Goal: Information Seeking & Learning: Check status

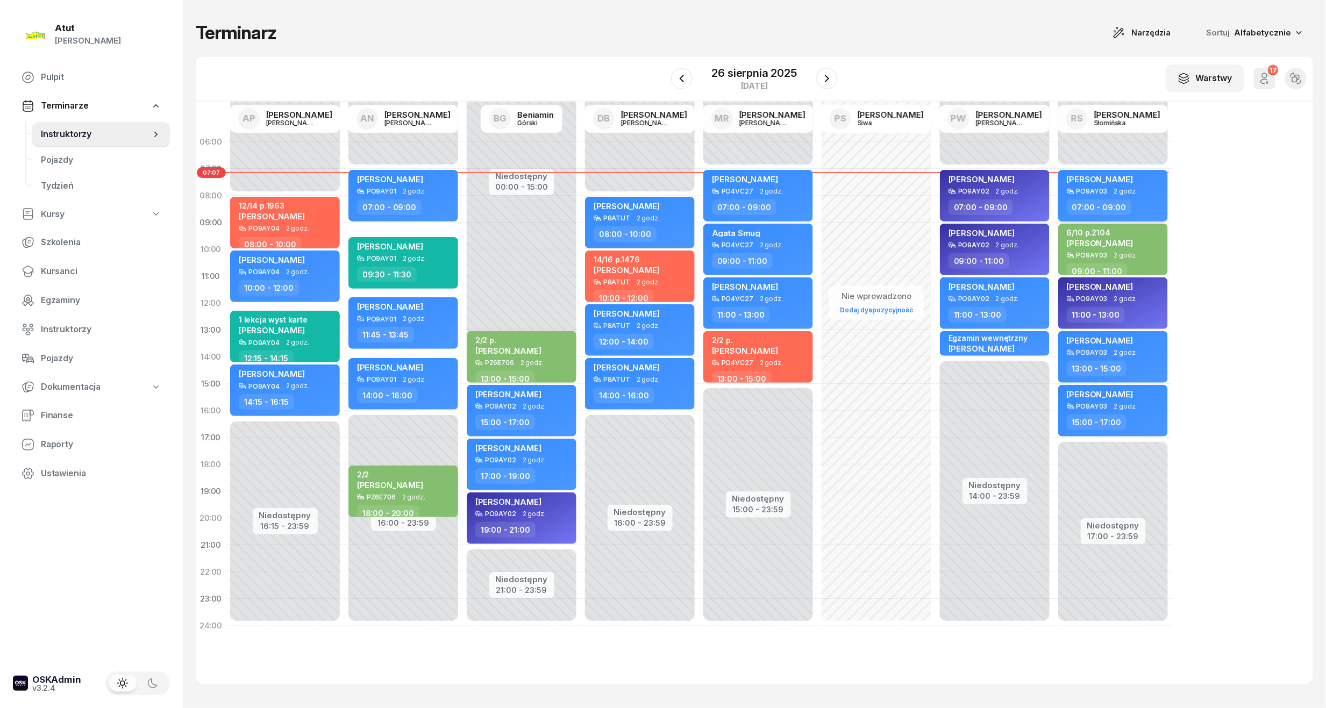
click at [1107, 174] on span "[PERSON_NAME]" at bounding box center [1100, 179] width 66 height 10
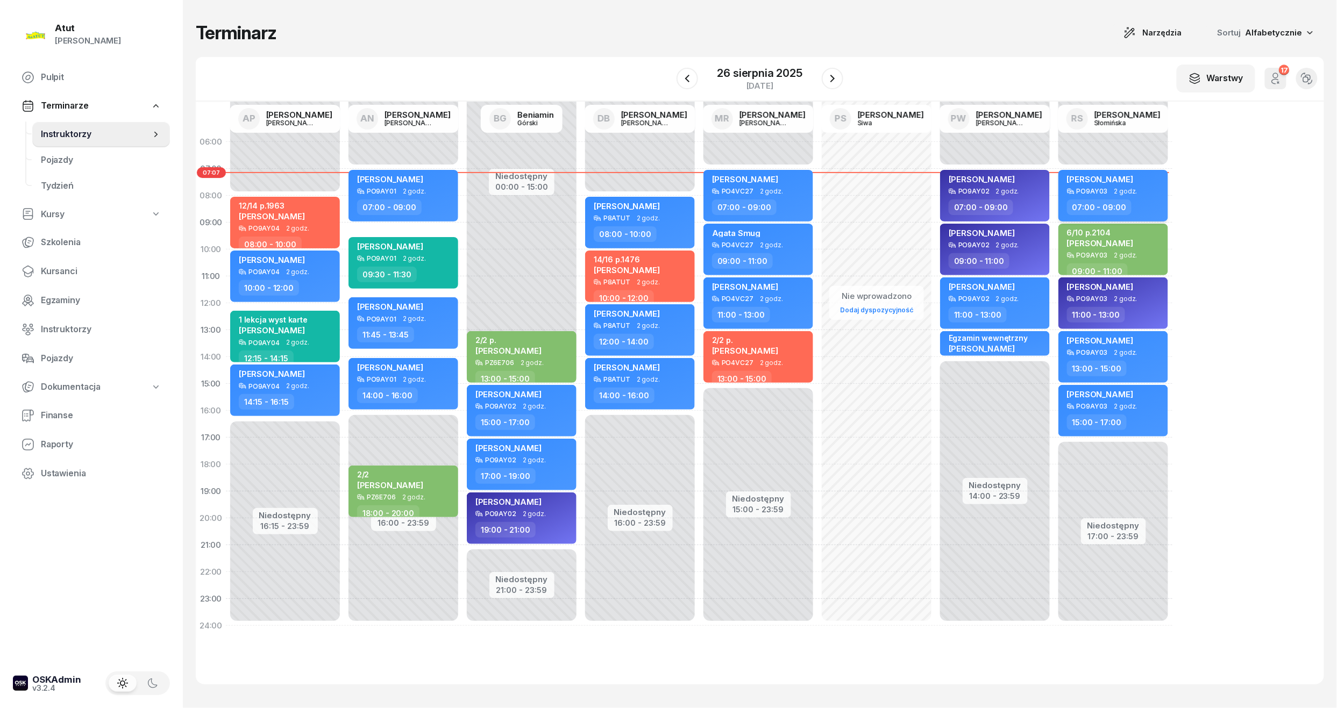
select select "07"
select select "09"
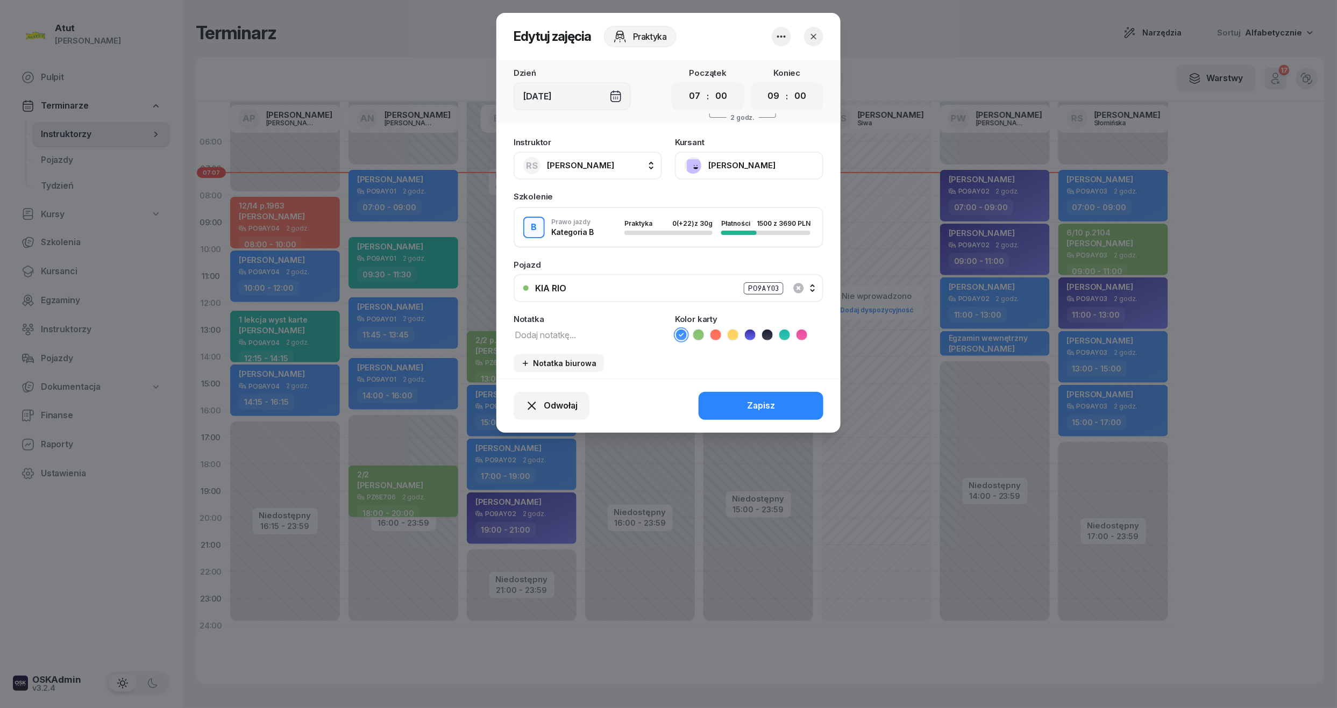
click at [723, 164] on button "[PERSON_NAME]" at bounding box center [749, 166] width 148 height 28
click at [718, 201] on div "Otwórz profil" at bounding box center [710, 202] width 52 height 14
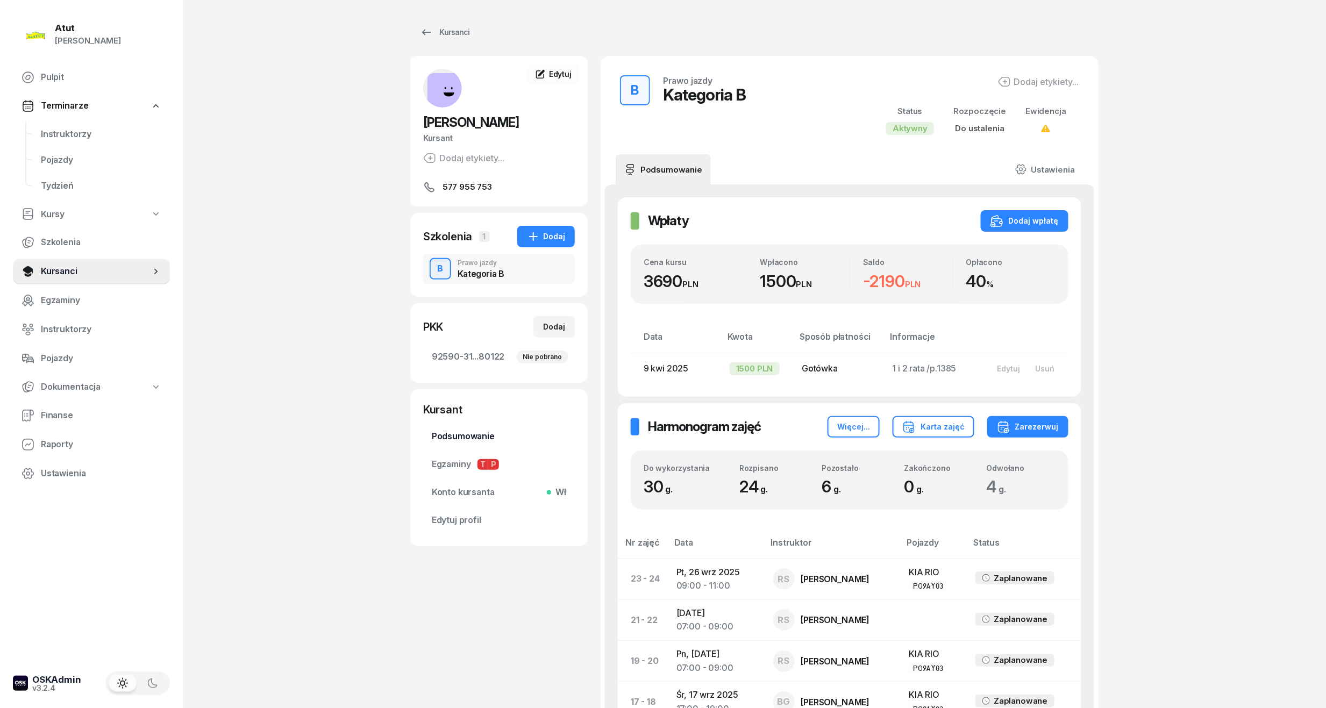
click at [465, 431] on span "Podsumowanie" at bounding box center [499, 437] width 134 height 14
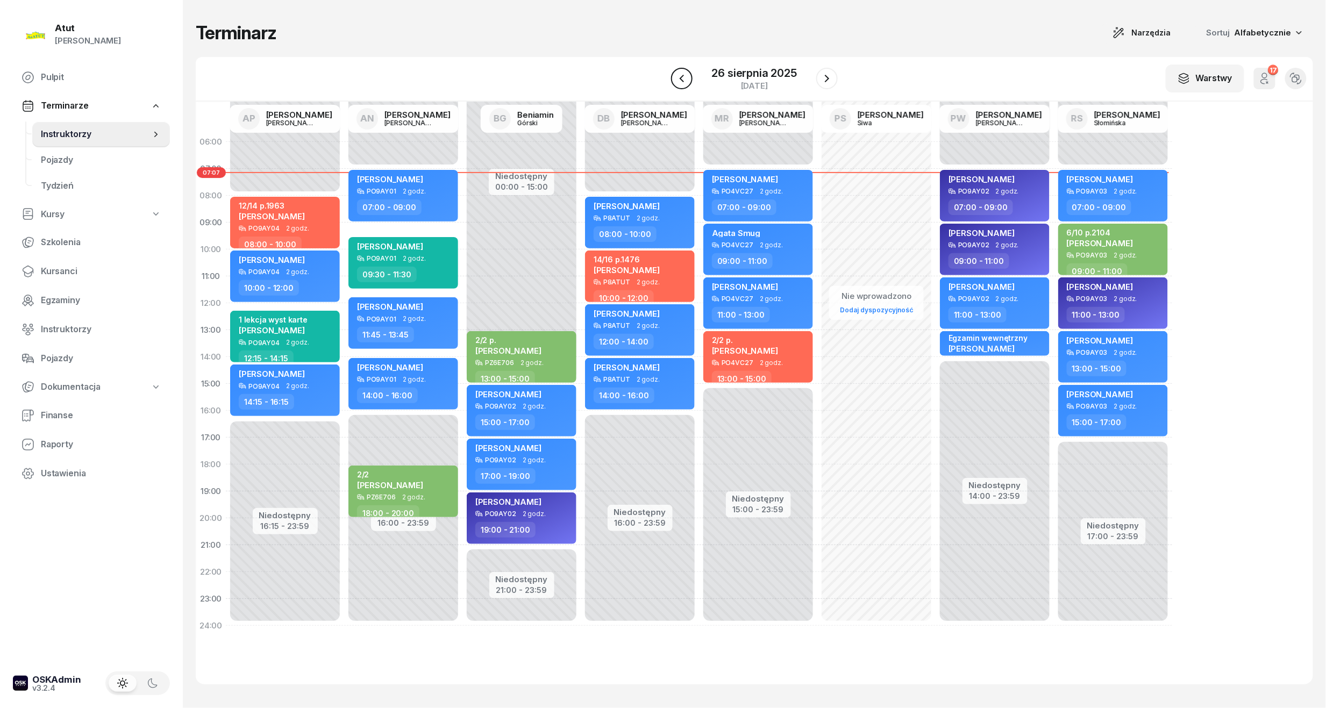
click at [683, 83] on icon "button" at bounding box center [682, 78] width 13 height 13
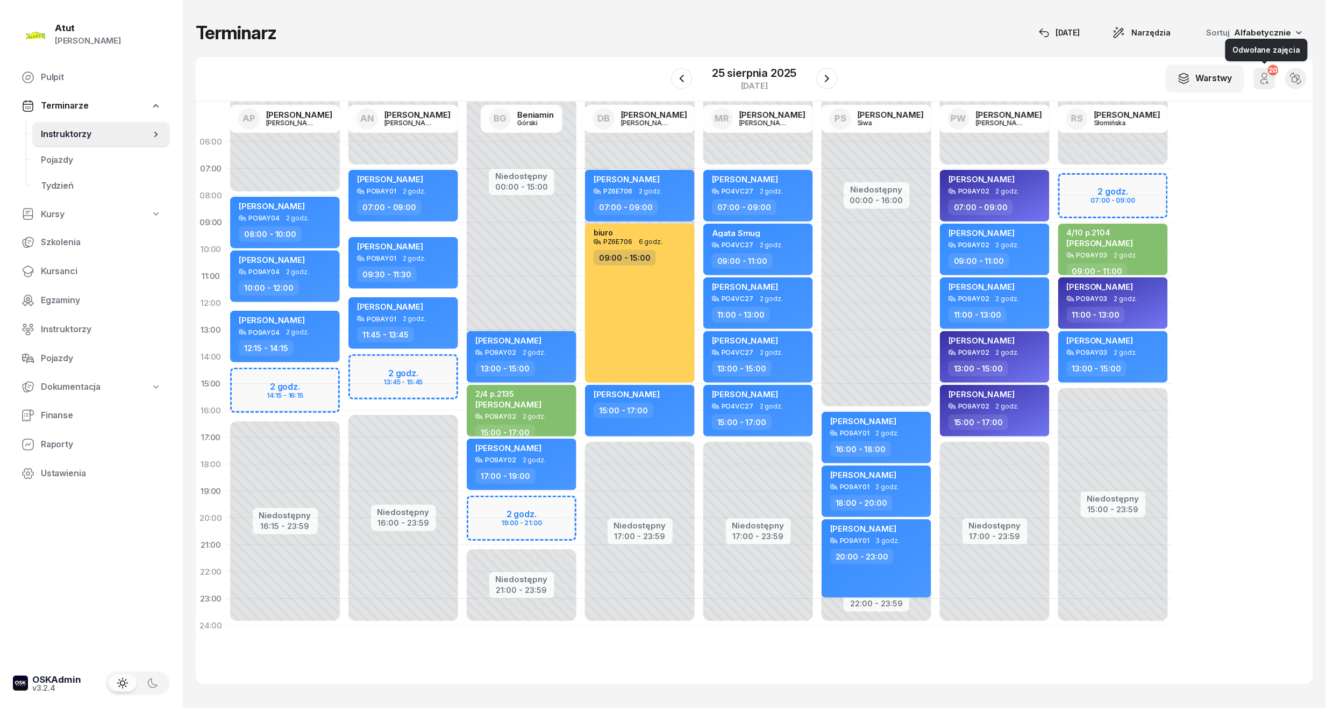
click at [1266, 76] on icon "button" at bounding box center [1265, 78] width 13 height 13
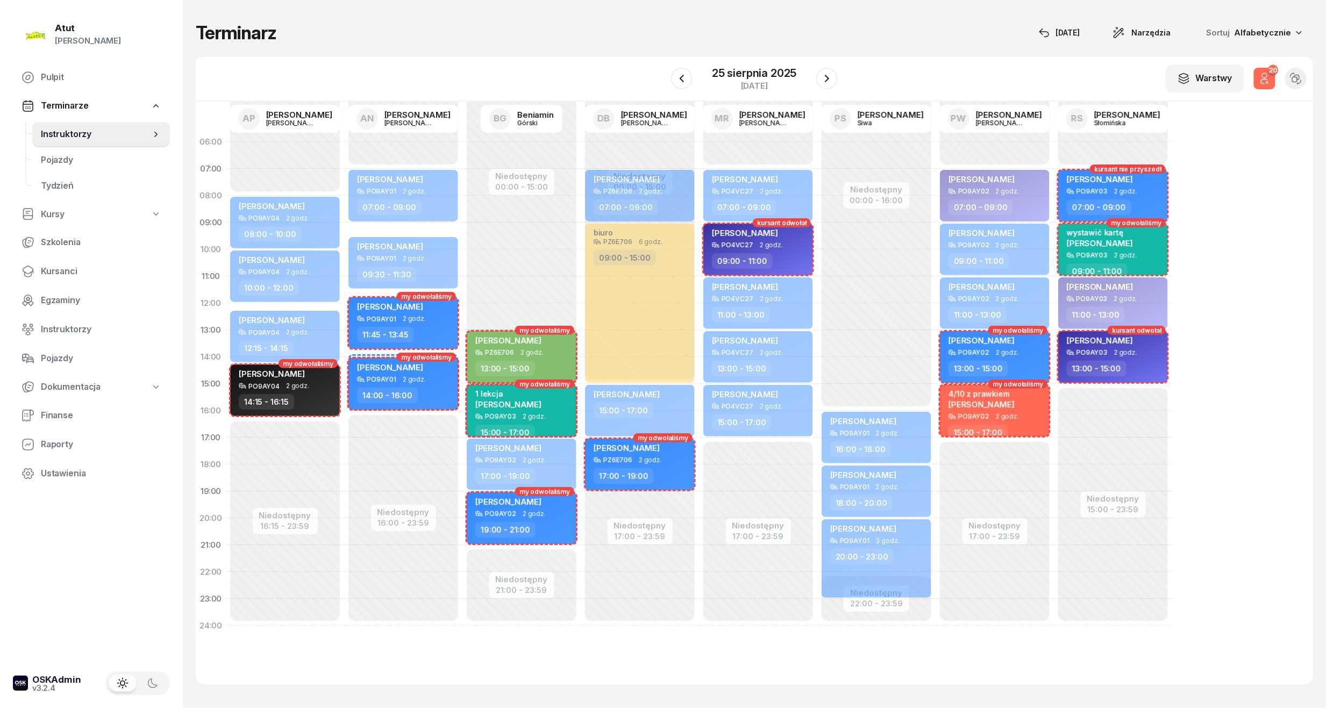
click at [1266, 76] on icon "button" at bounding box center [1265, 78] width 13 height 13
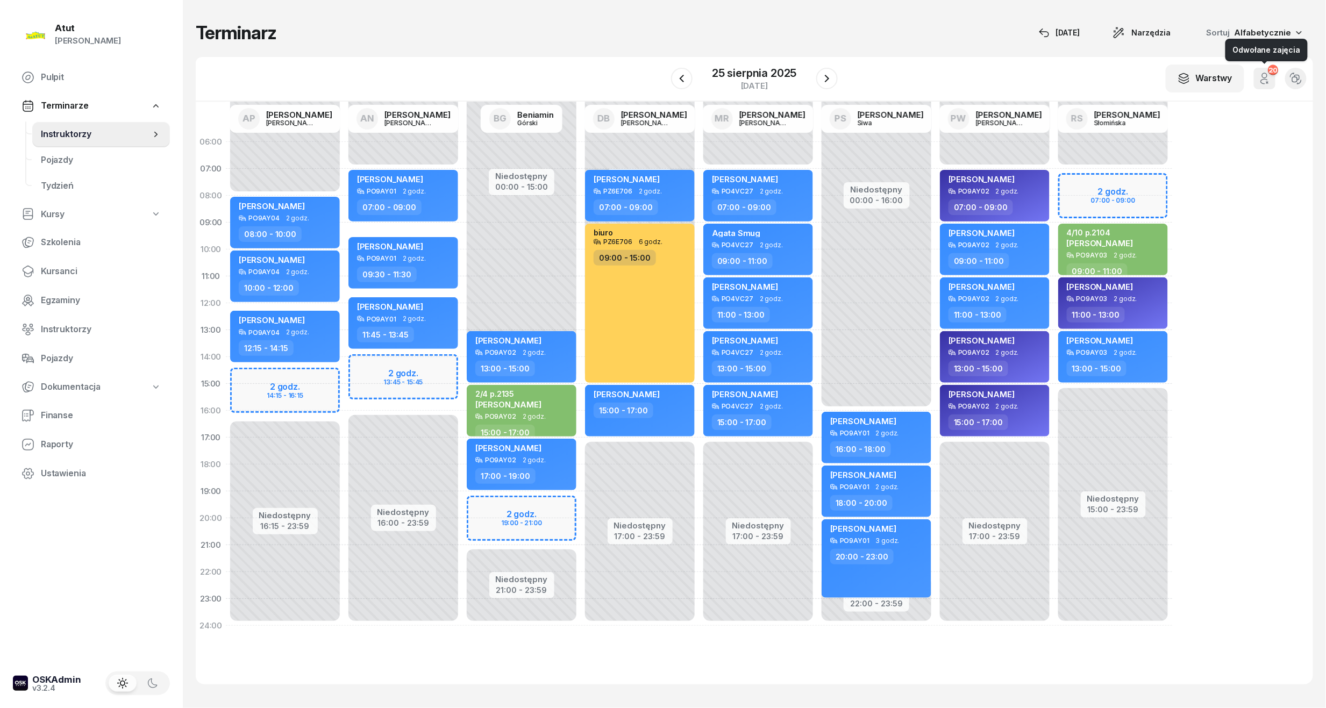
click at [1266, 76] on icon "button" at bounding box center [1265, 78] width 13 height 13
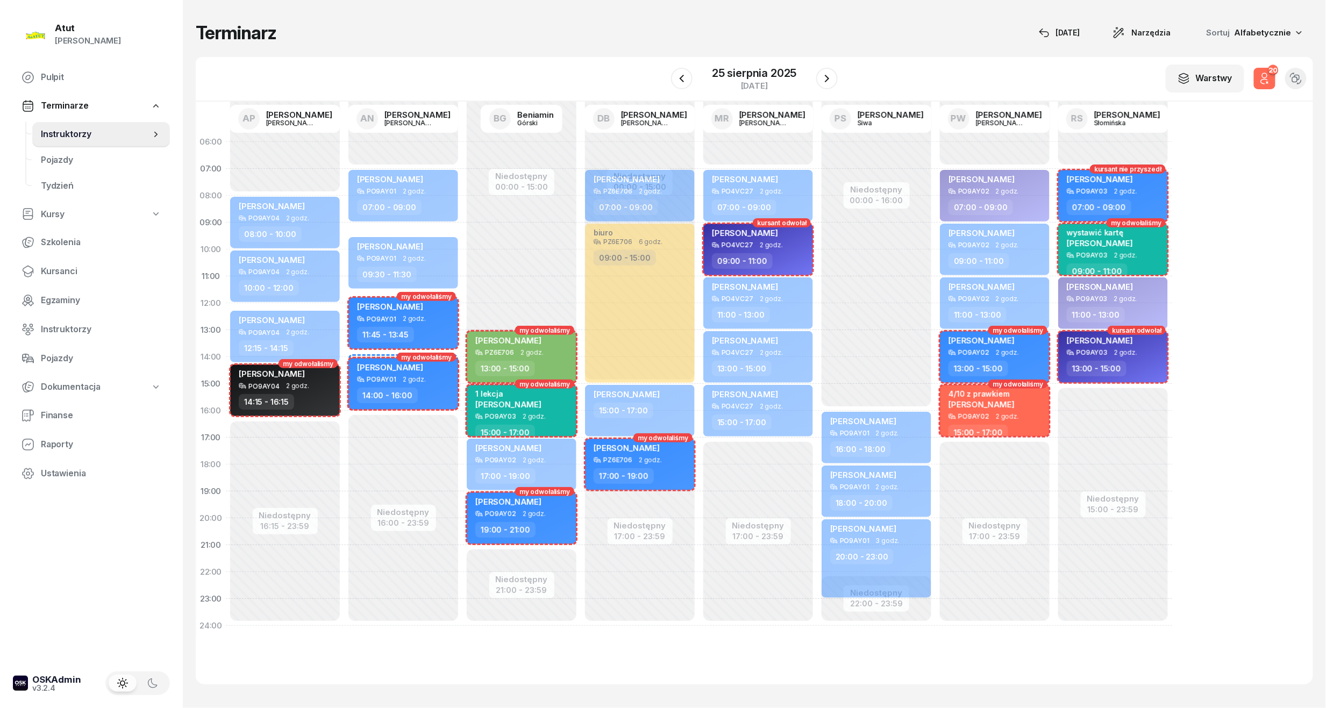
click at [1266, 76] on icon "button" at bounding box center [1265, 78] width 13 height 13
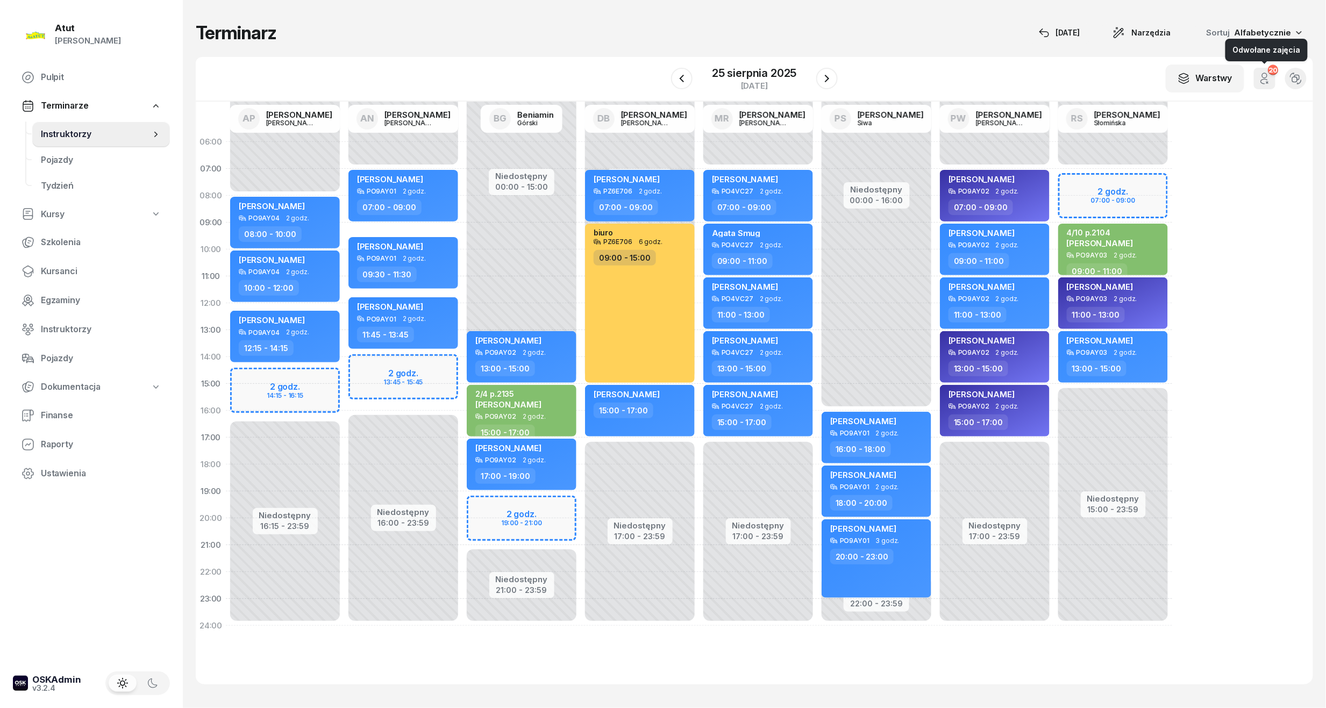
click at [1266, 75] on icon "button" at bounding box center [1265, 78] width 13 height 13
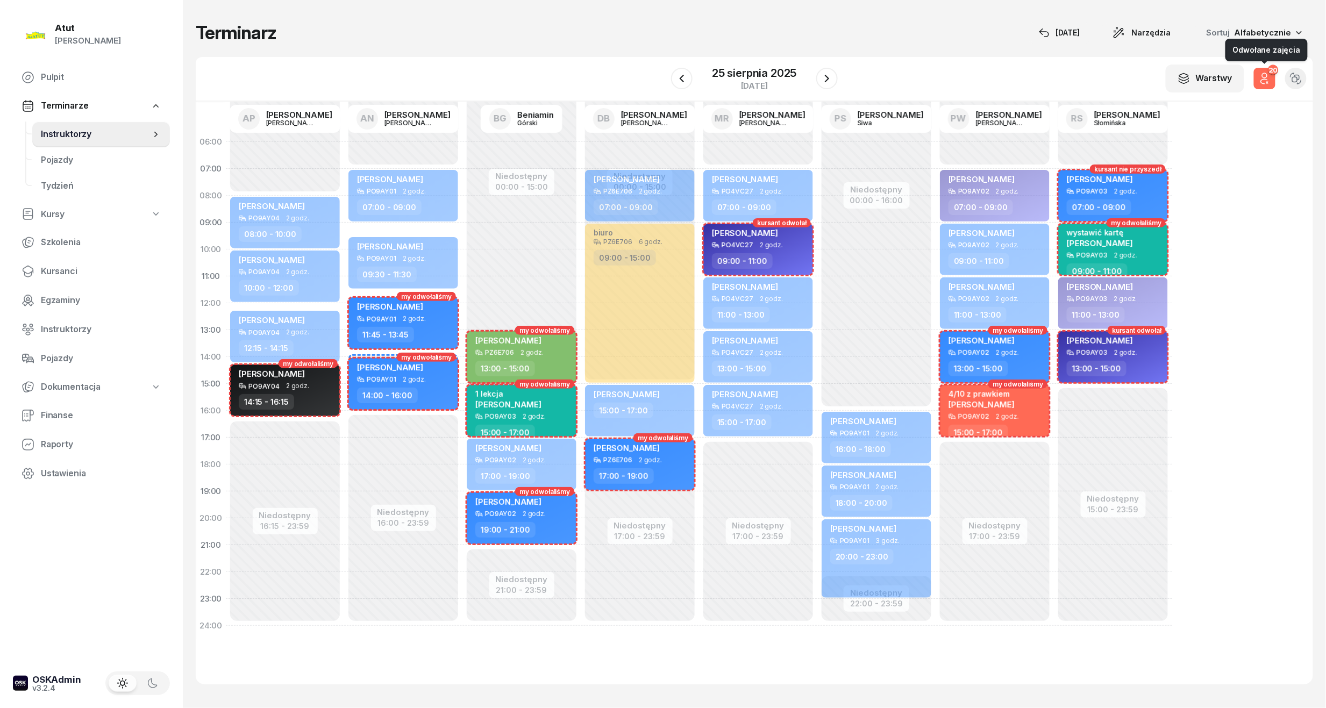
click at [1272, 75] on div "20" at bounding box center [1273, 70] width 10 height 10
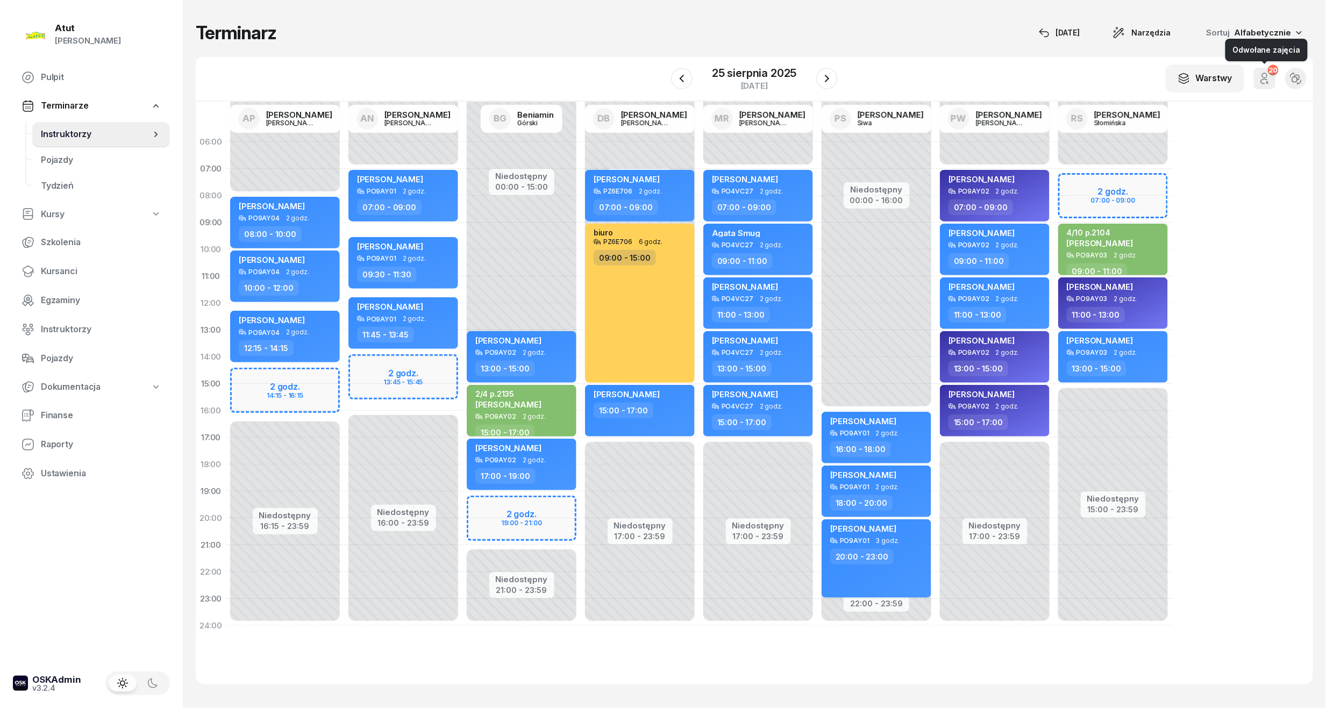
click at [1267, 82] on icon "button" at bounding box center [1268, 83] width 2 height 2
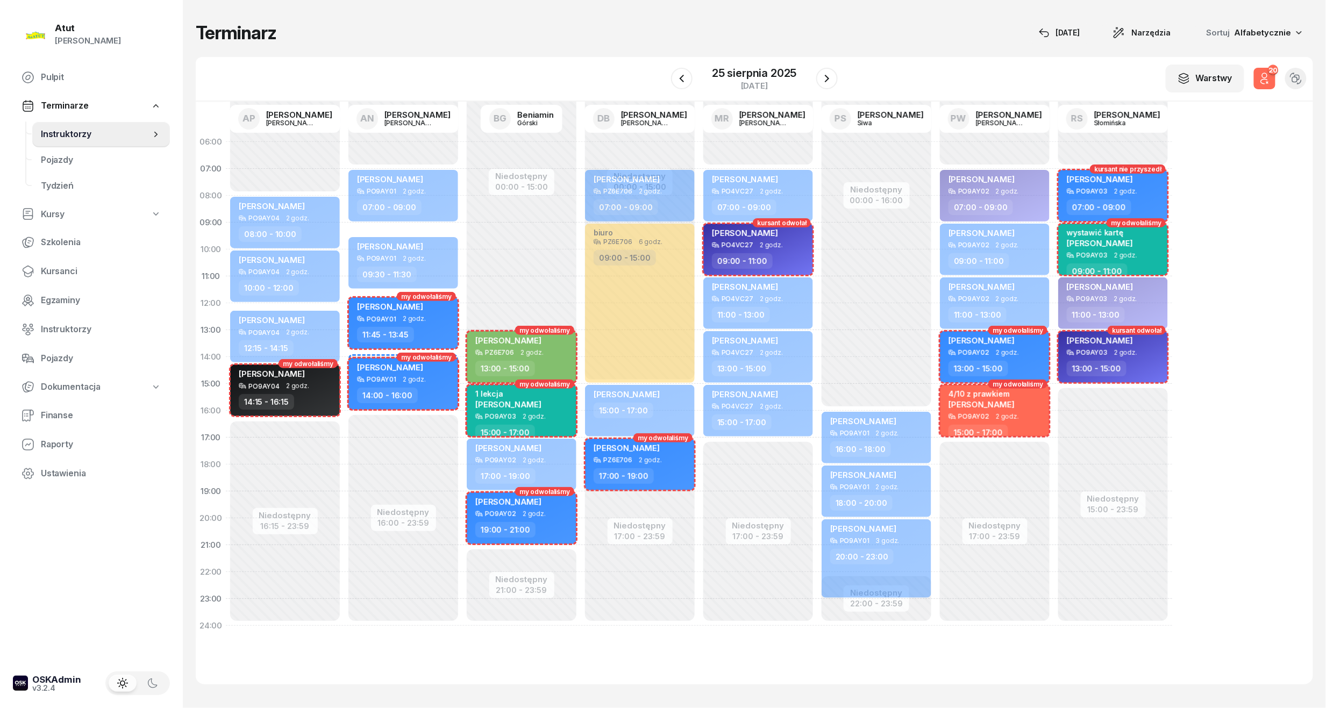
click at [1267, 82] on icon "button" at bounding box center [1268, 83] width 2 height 2
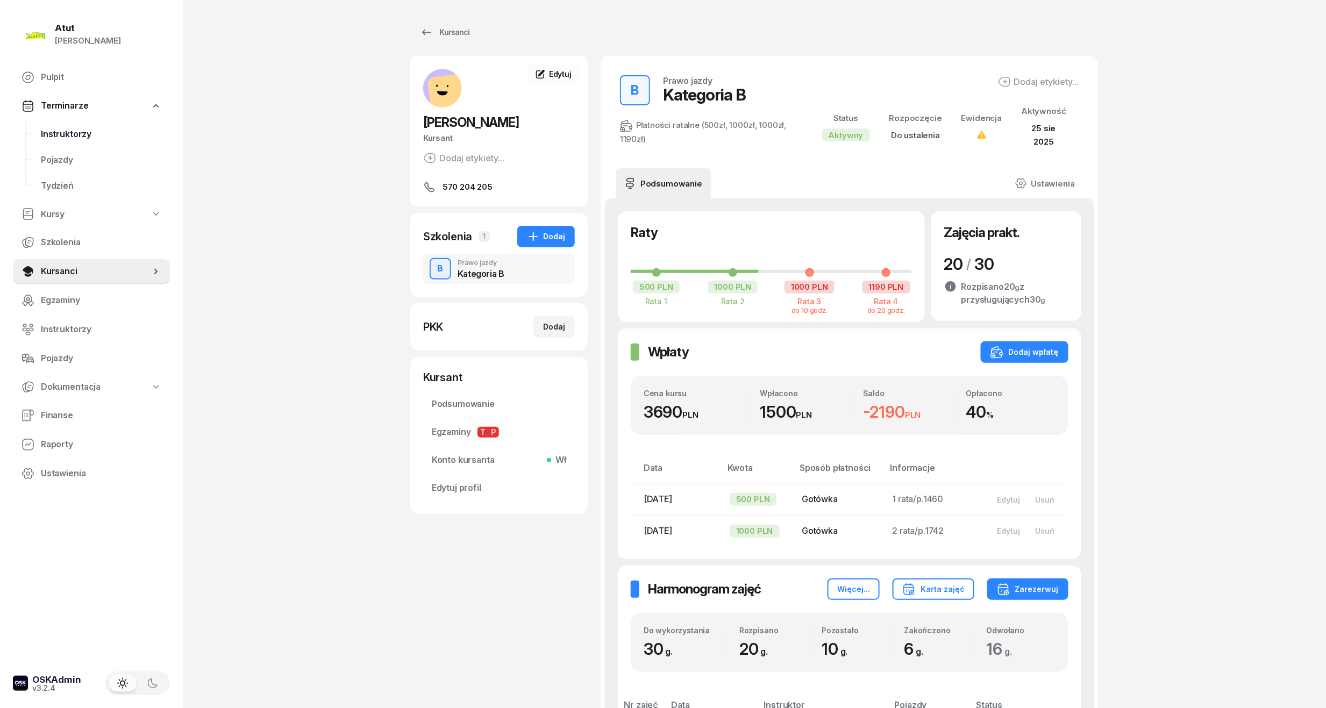
click at [69, 130] on span "Instruktorzy" at bounding box center [101, 134] width 120 height 14
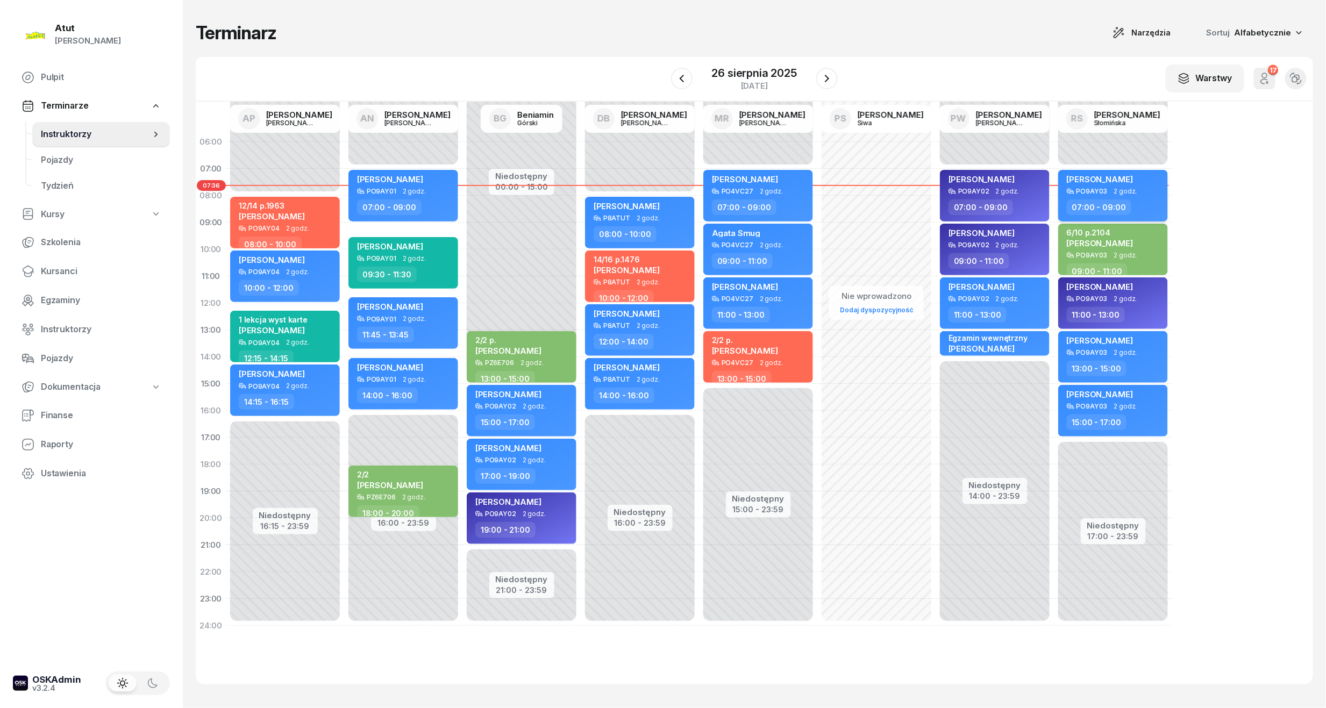
click at [1102, 176] on span "[PERSON_NAME]" at bounding box center [1100, 179] width 66 height 10
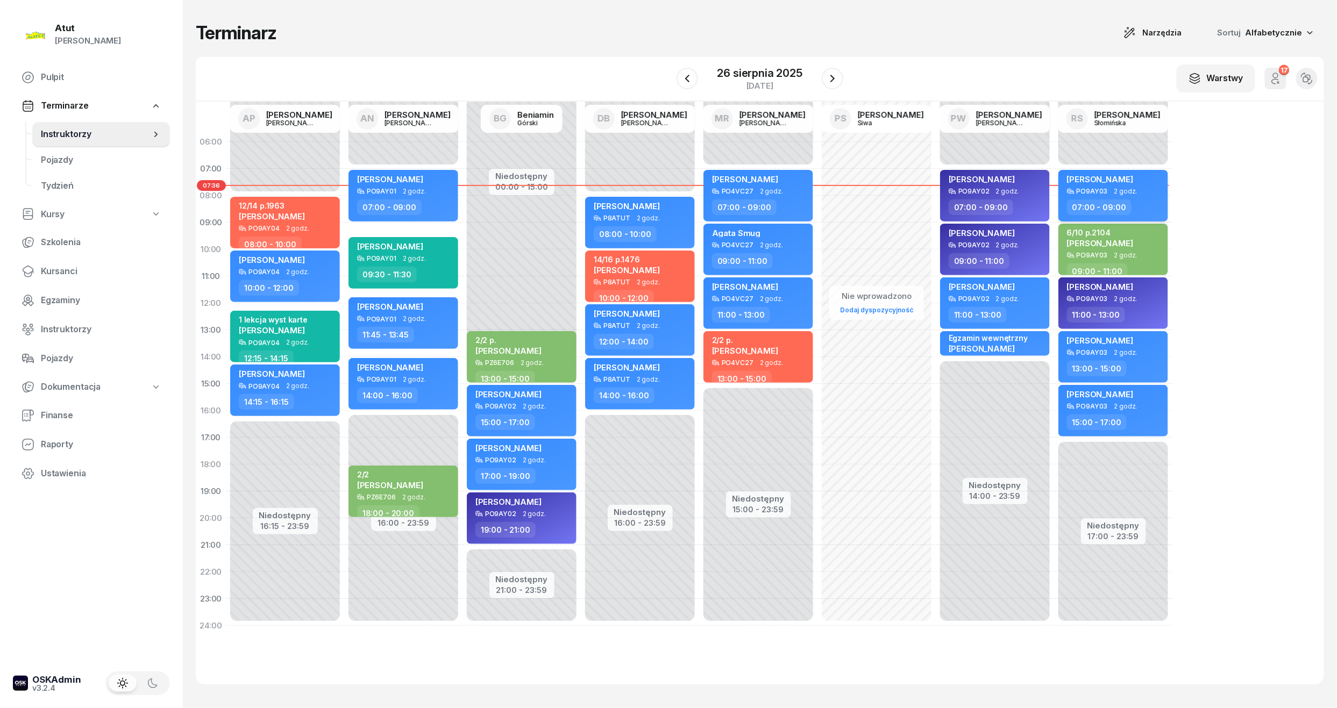
select select "07"
select select "09"
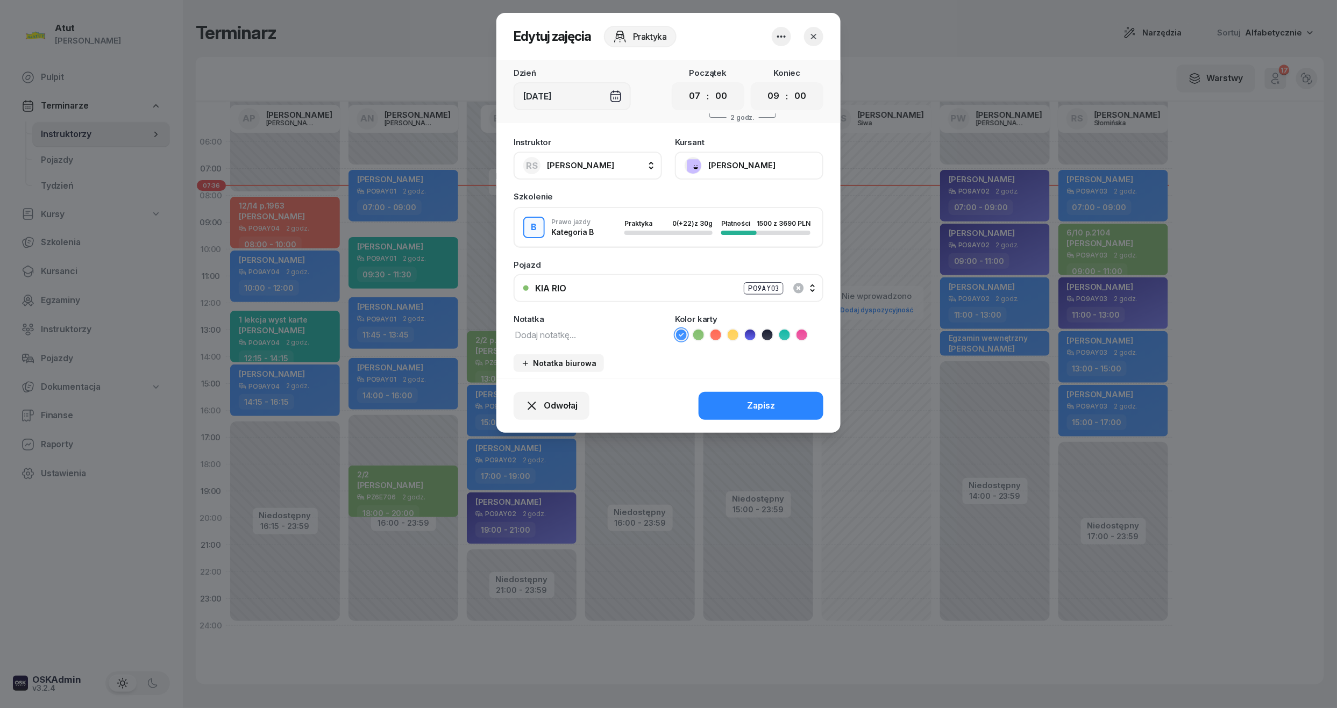
click at [723, 162] on button "[PERSON_NAME]" at bounding box center [749, 166] width 148 height 28
click at [710, 201] on div "Otwórz profil" at bounding box center [710, 202] width 52 height 14
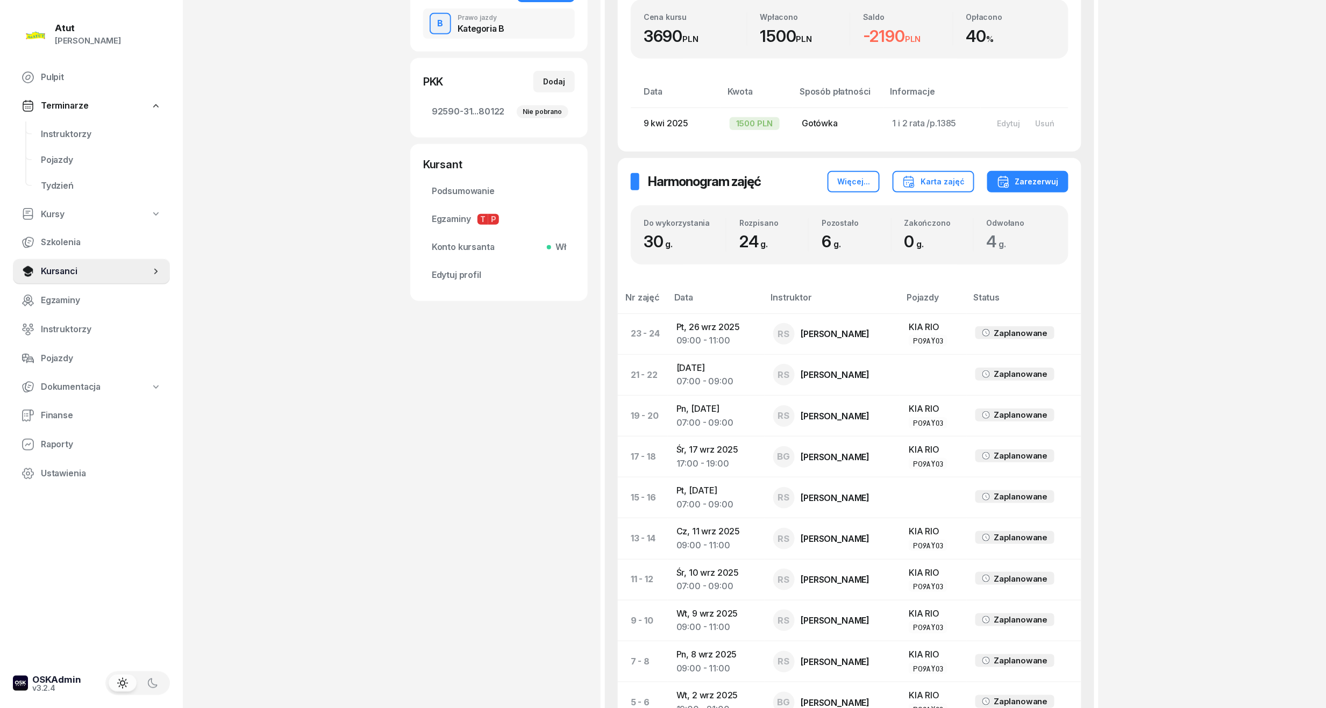
scroll to position [143, 0]
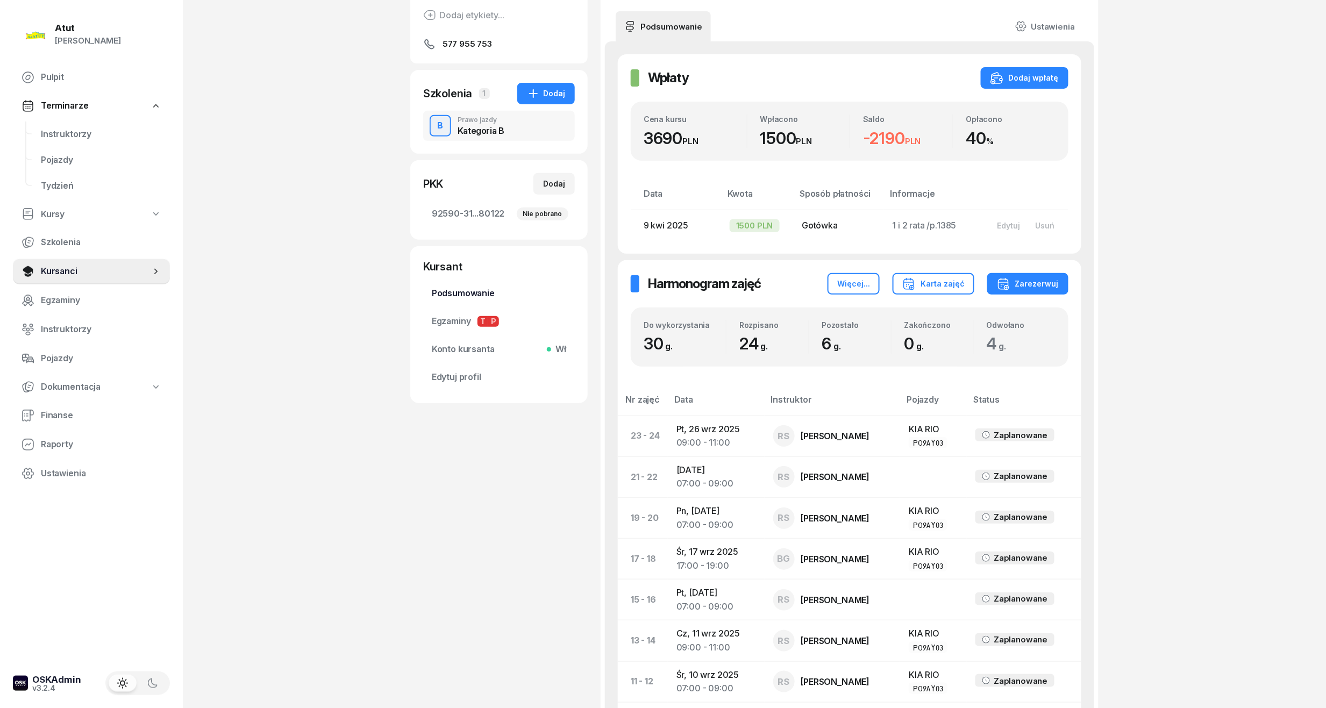
click at [457, 289] on span "Podsumowanie" at bounding box center [499, 294] width 134 height 14
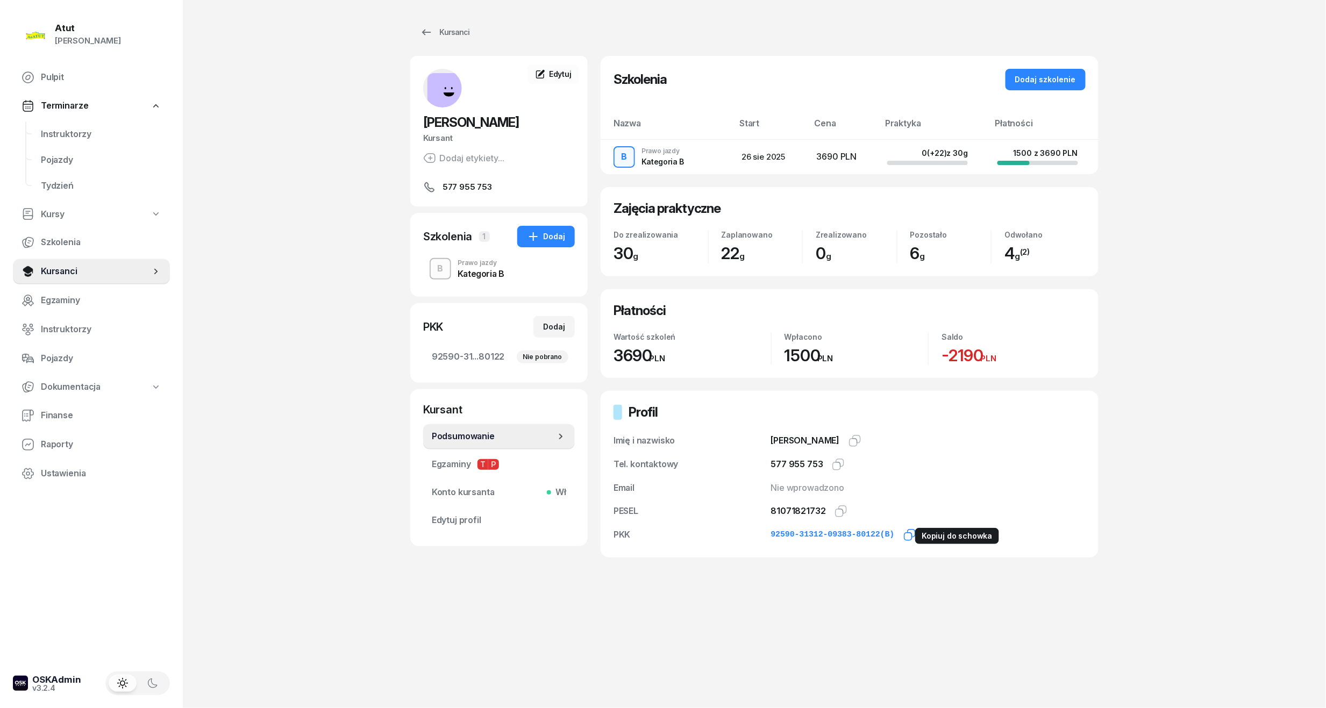
click at [908, 534] on icon "button" at bounding box center [912, 534] width 8 height 8
click at [837, 514] on icon "button" at bounding box center [841, 511] width 13 height 13
click at [53, 130] on span "Instruktorzy" at bounding box center [101, 134] width 120 height 14
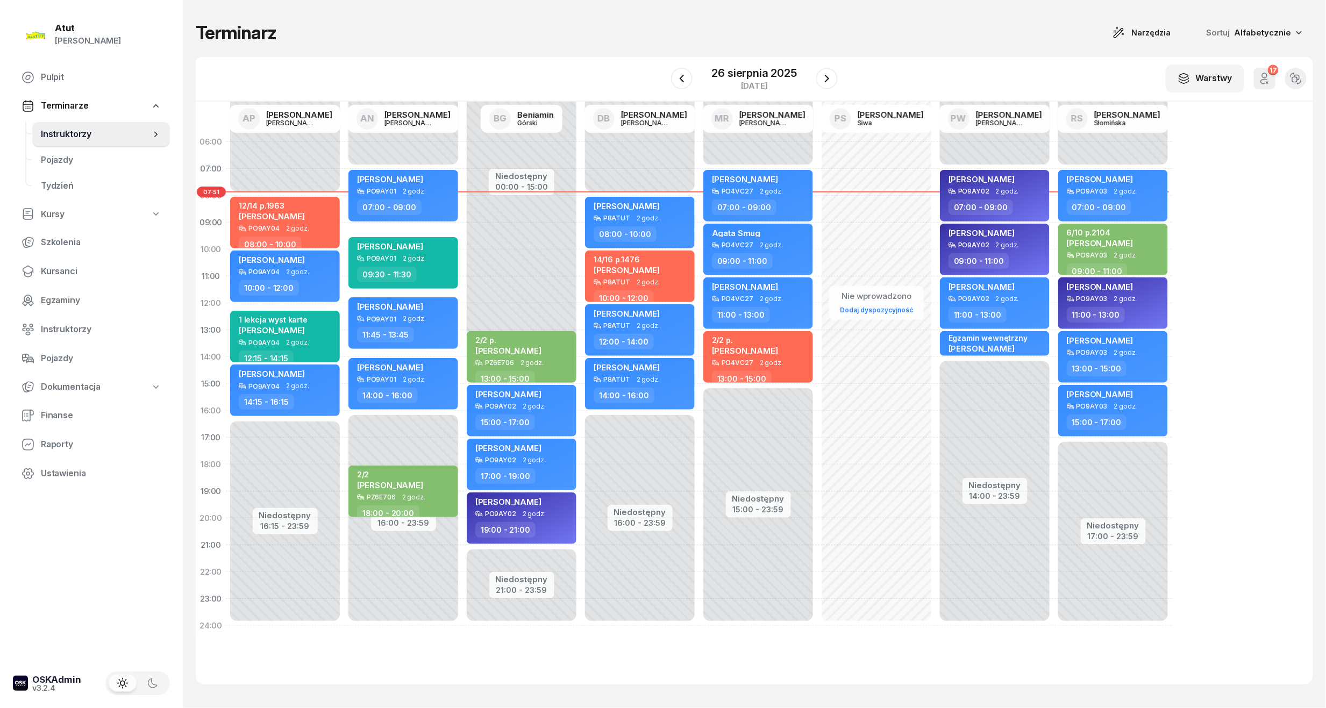
click at [1266, 81] on icon "button" at bounding box center [1265, 78] width 13 height 13
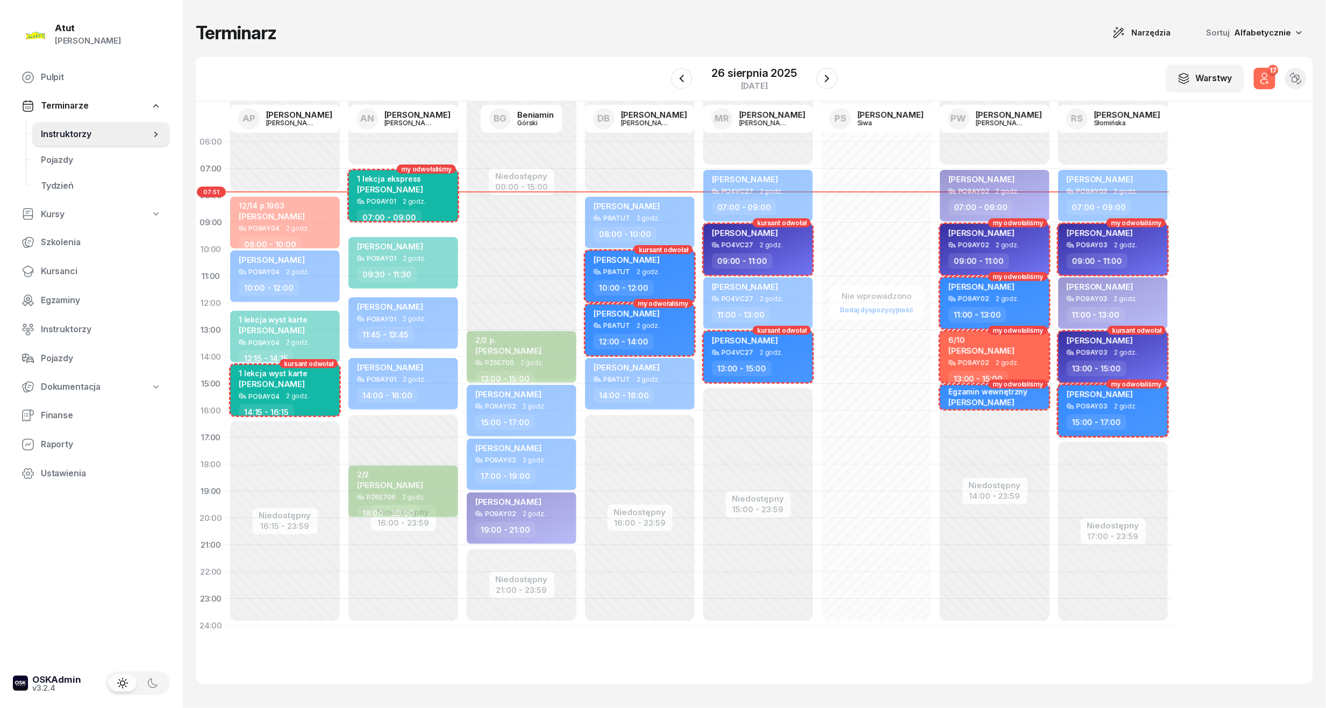
click at [1266, 81] on icon "button" at bounding box center [1265, 78] width 13 height 13
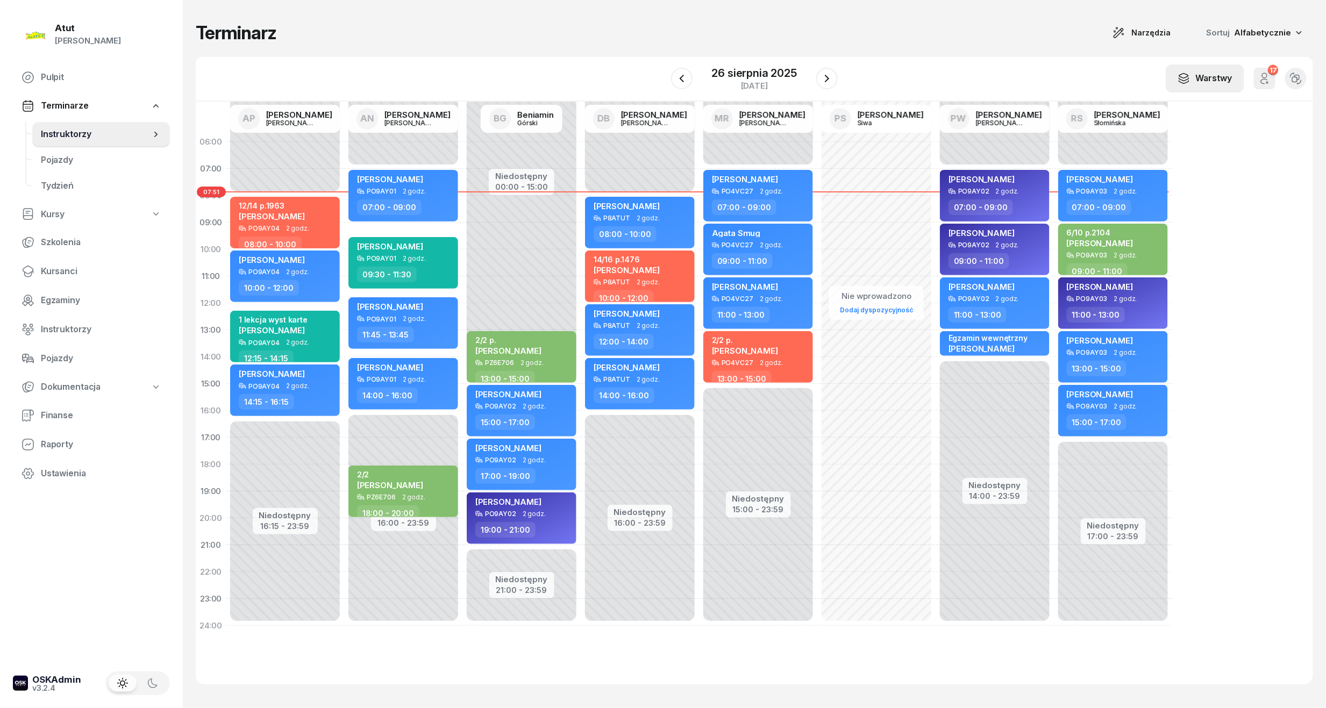
click at [1208, 80] on div "Warstwy" at bounding box center [1205, 79] width 55 height 14
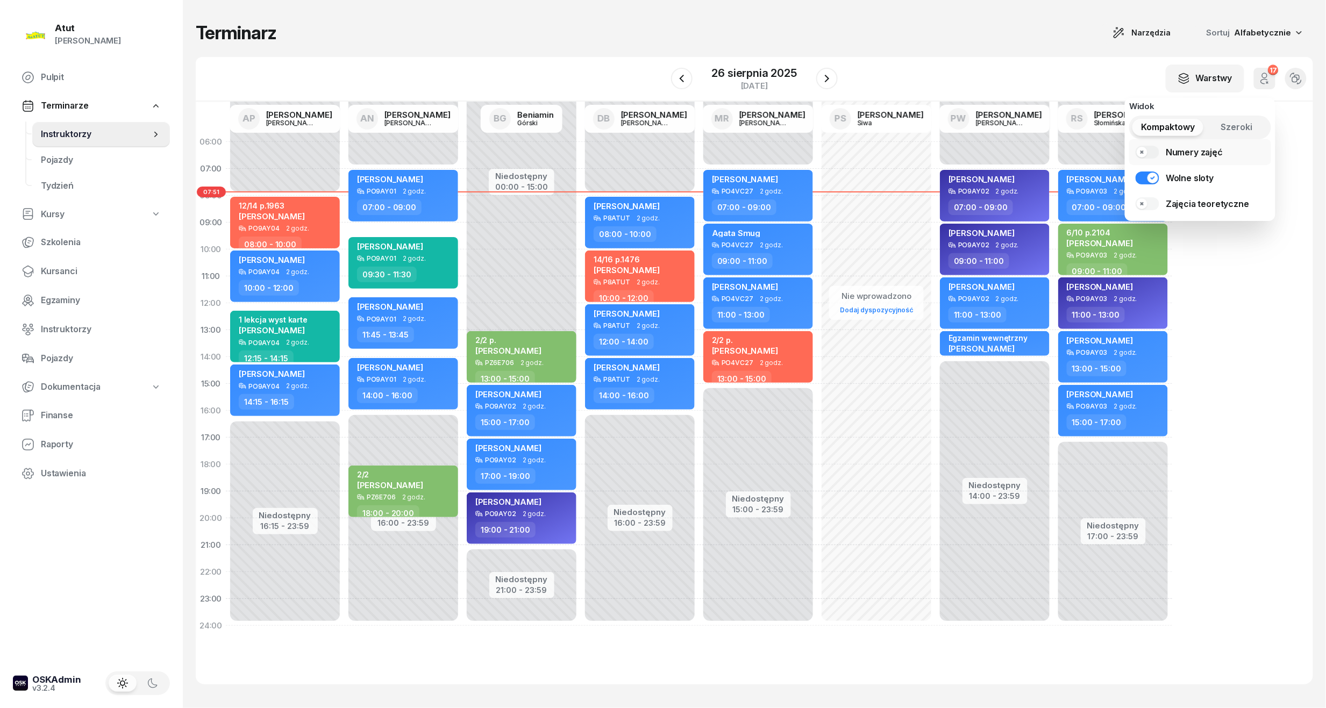
click at [1195, 148] on div "Numery zajęć" at bounding box center [1194, 152] width 57 height 13
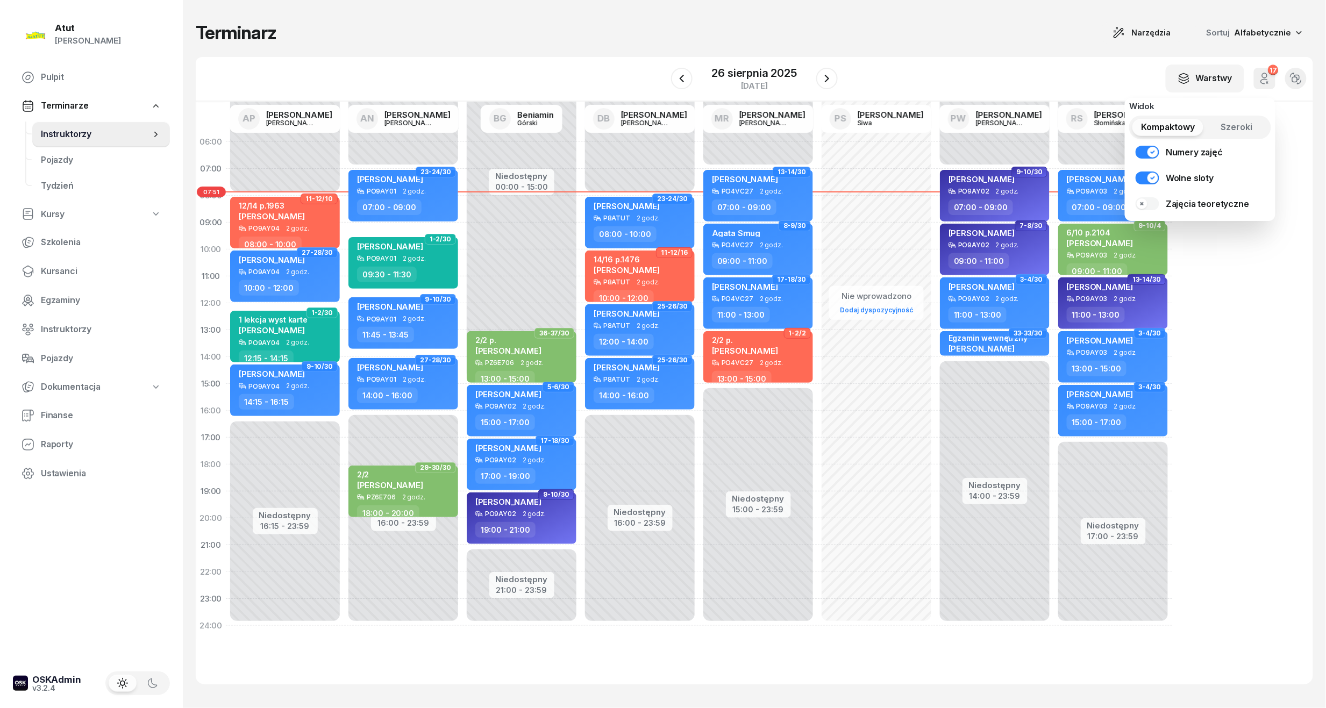
click at [1023, 39] on div "Terminarz Narzędzia Sortuj Alfabetycznie" at bounding box center [755, 33] width 1118 height 23
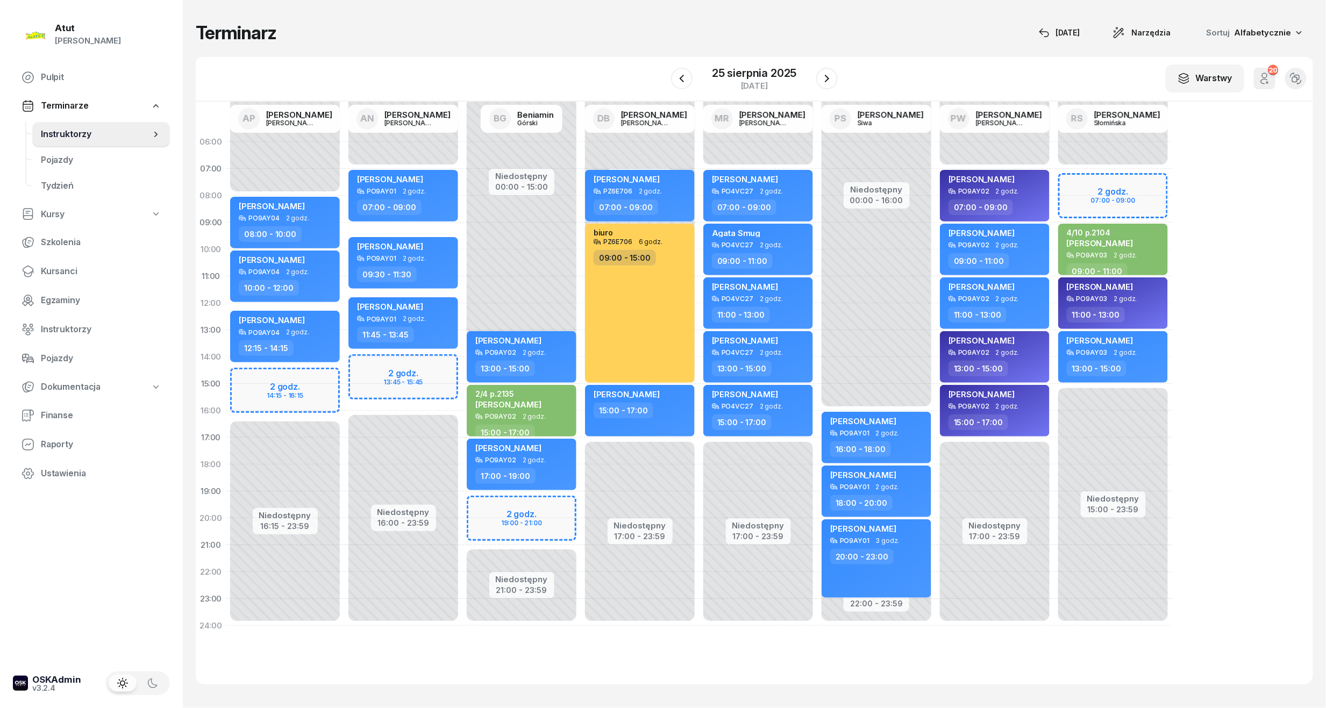
drag, startPoint x: 45, startPoint y: 269, endPoint x: 463, endPoint y: 131, distance: 440.0
click at [46, 269] on span "Kursanci" at bounding box center [101, 272] width 120 height 14
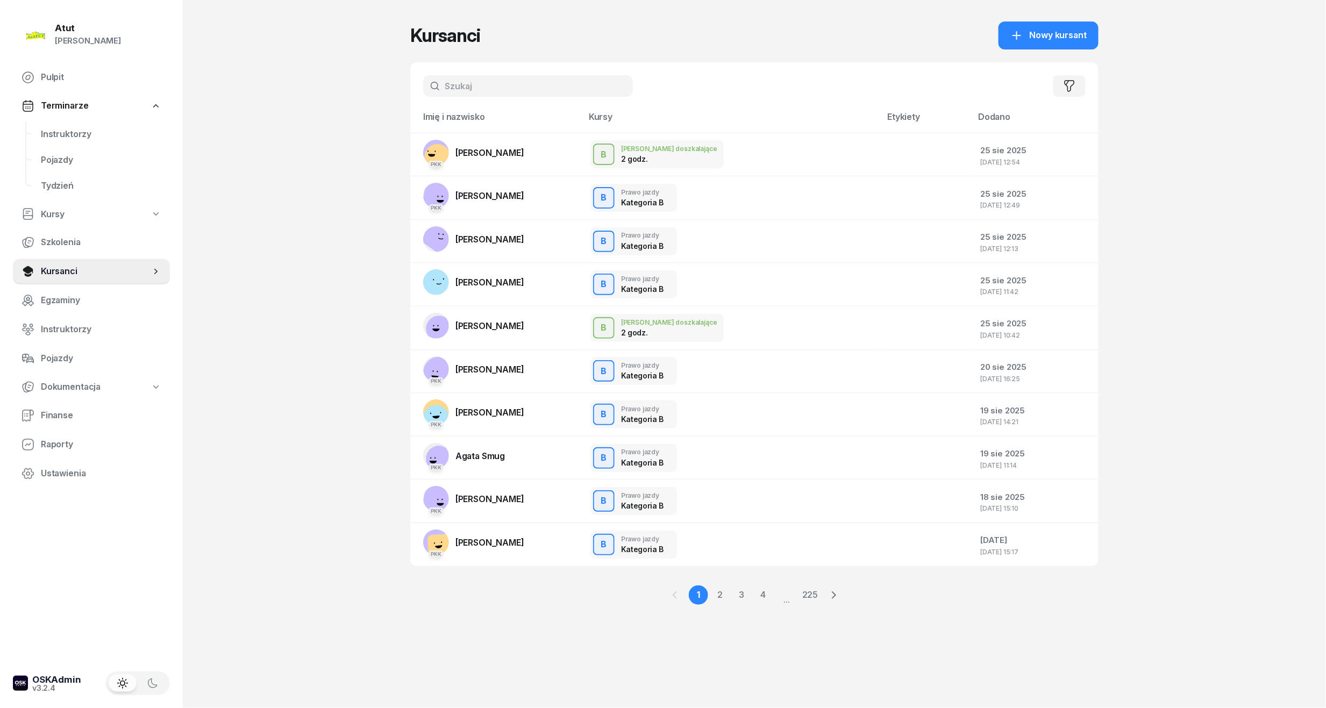
click at [520, 84] on input "text" at bounding box center [528, 86] width 210 height 22
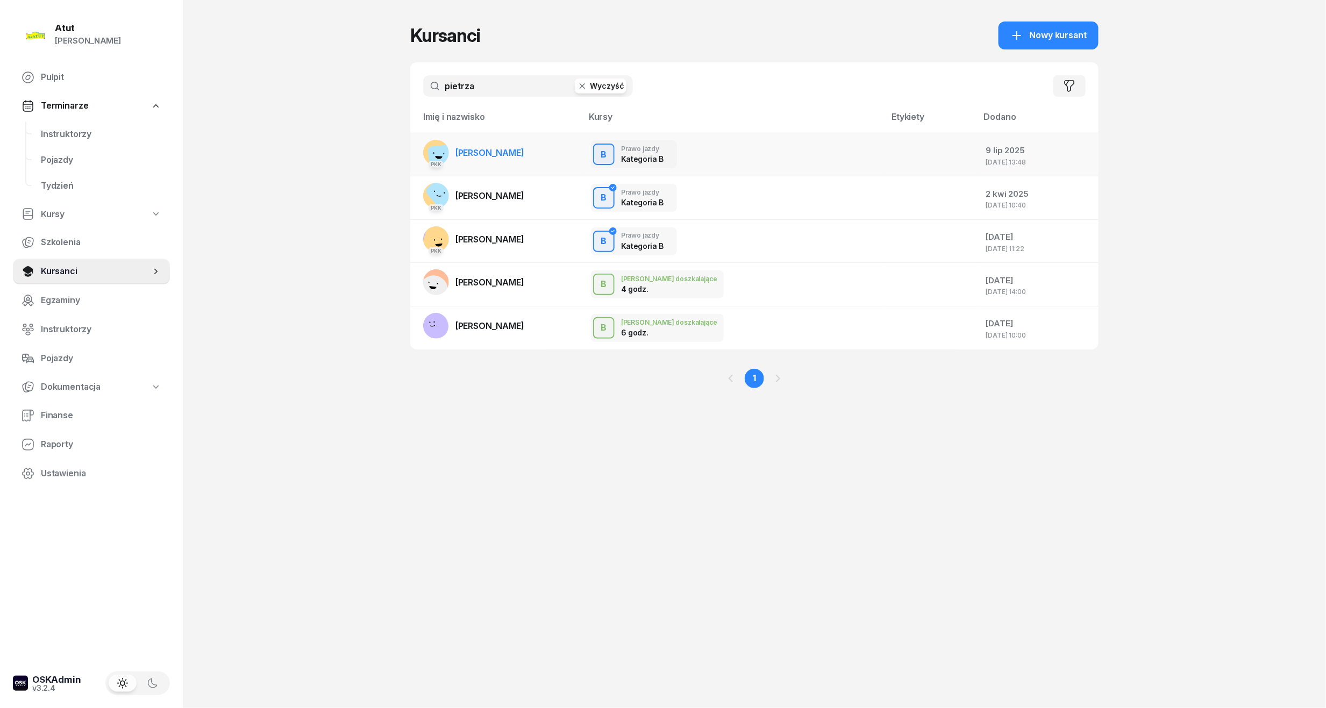
type input "pietrza"
click at [480, 153] on span "[PERSON_NAME]" at bounding box center [490, 152] width 69 height 11
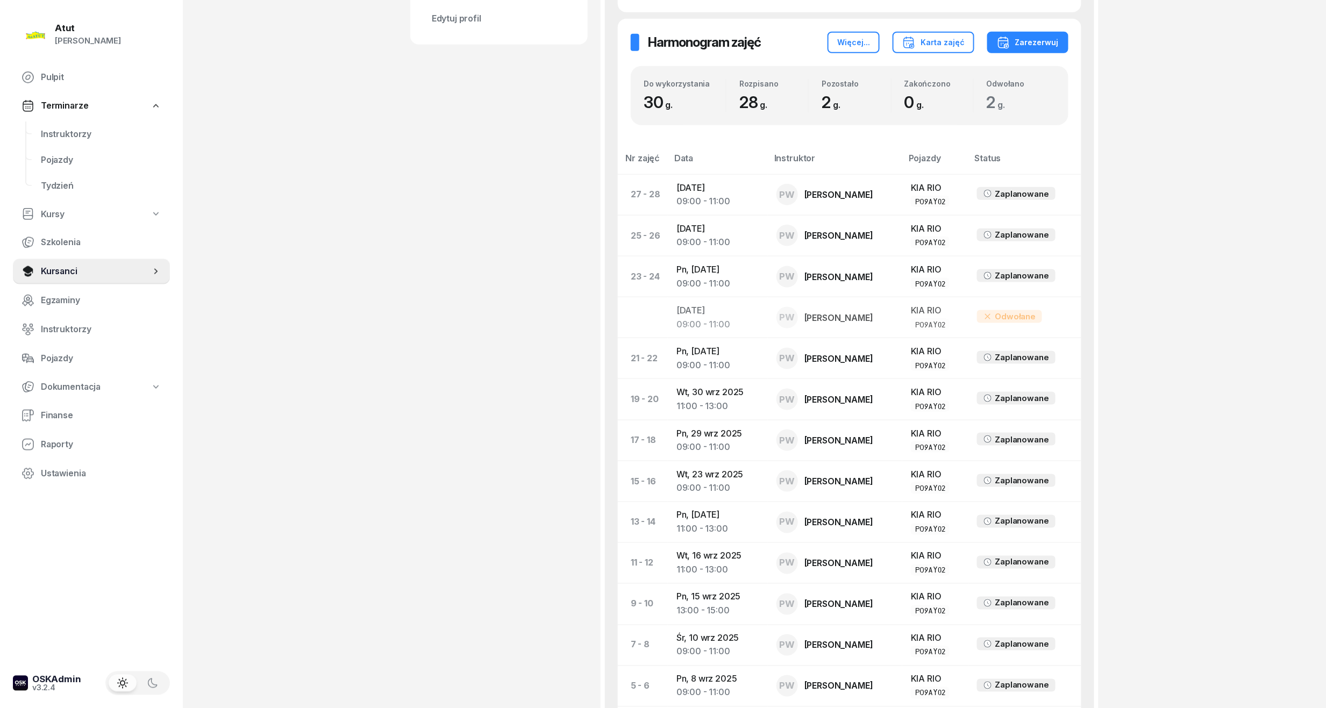
scroll to position [740, 0]
